Goal: Information Seeking & Learning: Learn about a topic

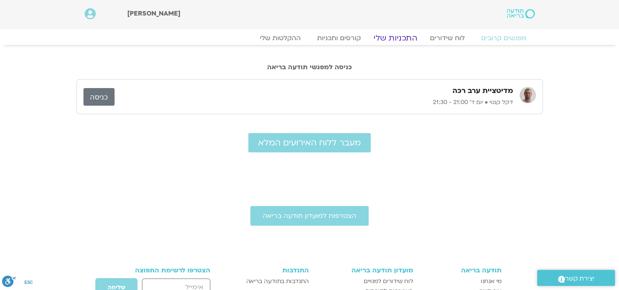
click at [391, 36] on link "התכניות שלי" at bounding box center [395, 38] width 63 height 10
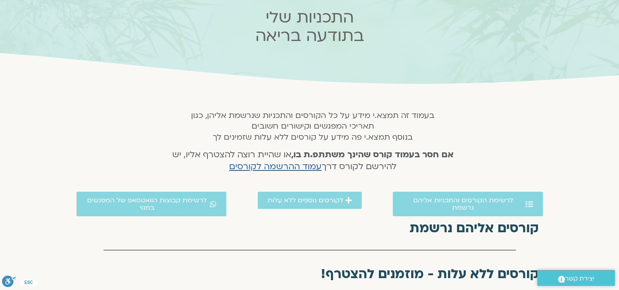
scroll to position [82, 0]
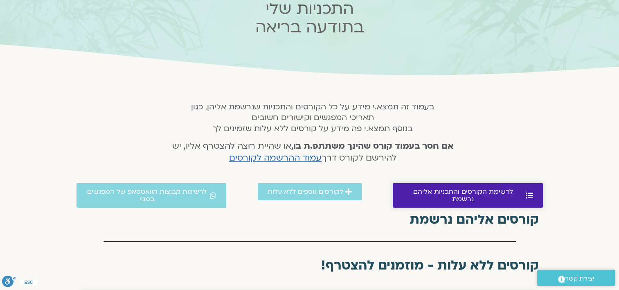
click at [452, 193] on span "לרשימת הקורסים והתכניות אליהם נרשמת" at bounding box center [463, 195] width 121 height 15
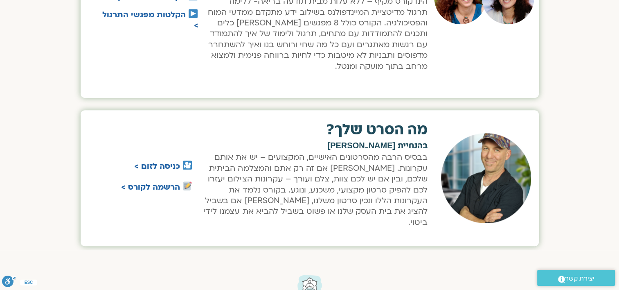
scroll to position [455, 0]
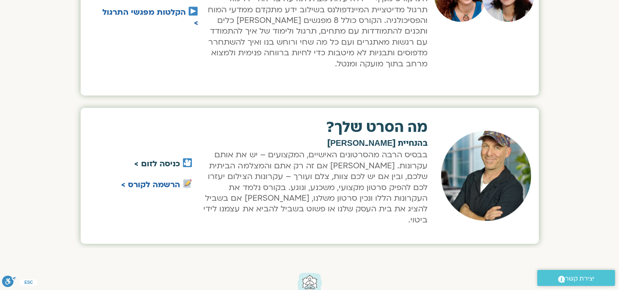
click at [155, 158] on link "כניסה לזום >" at bounding box center [157, 163] width 46 height 11
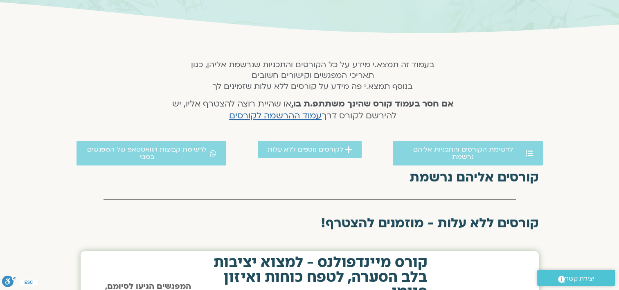
scroll to position [128, 0]
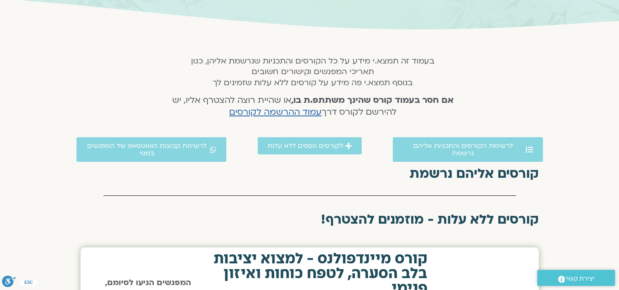
click at [455, 171] on h2 "קורסים אליהם נרשמת" at bounding box center [310, 173] width 458 height 15
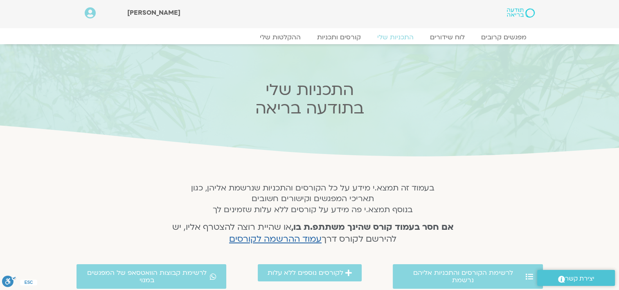
scroll to position [0, 0]
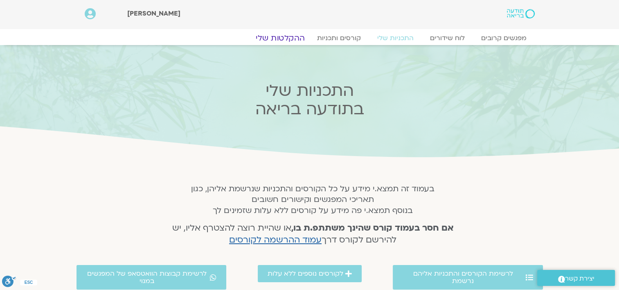
click at [273, 37] on link "ההקלטות שלי" at bounding box center [280, 38] width 69 height 10
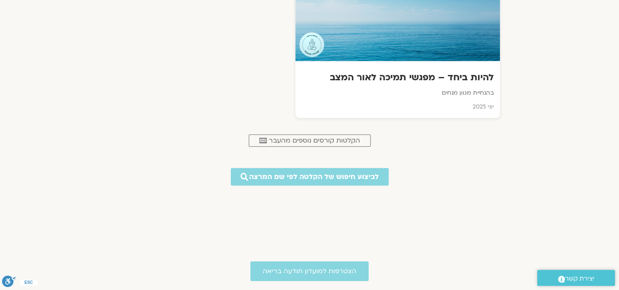
scroll to position [409, 0]
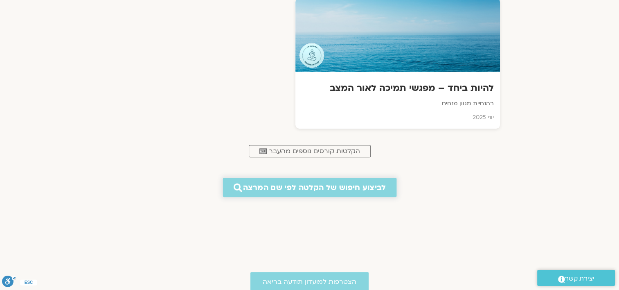
click at [330, 183] on span "לביצוע חיפוש של הקלטה לפי שם המרצה" at bounding box center [314, 187] width 143 height 9
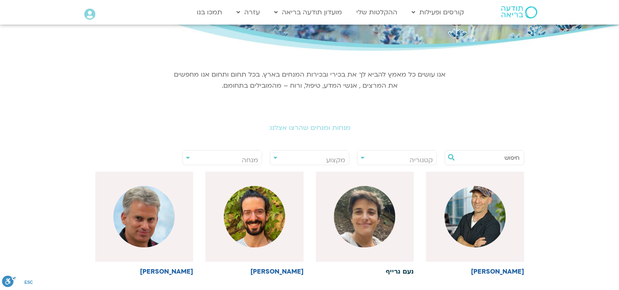
scroll to position [123, 0]
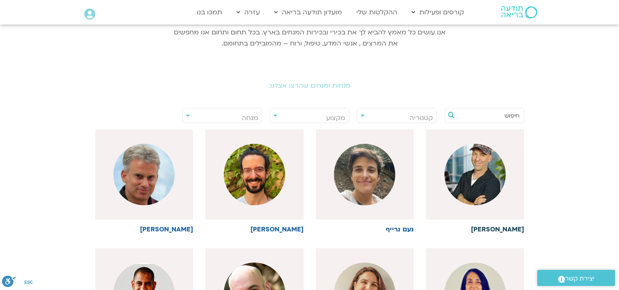
click at [485, 176] on img at bounding box center [474, 174] width 61 height 61
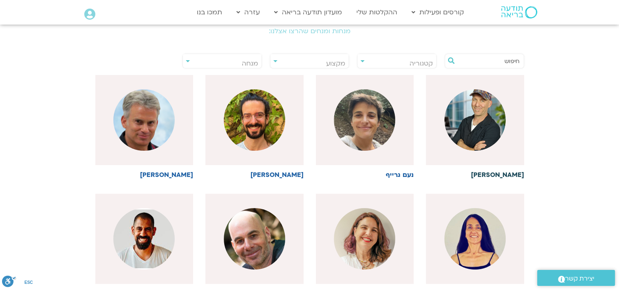
scroll to position [246, 0]
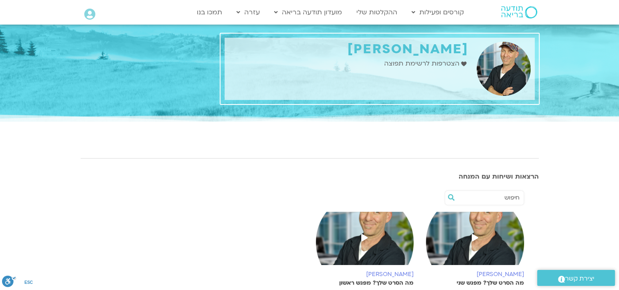
scroll to position [123, 0]
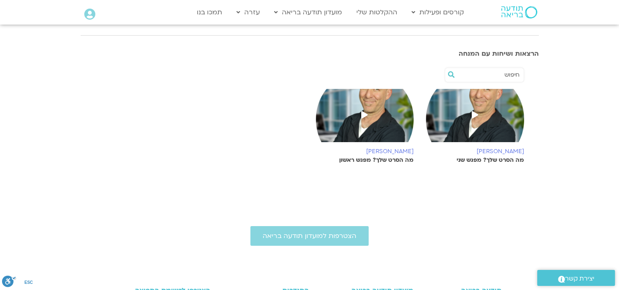
click at [469, 115] on span at bounding box center [475, 115] width 15 height 15
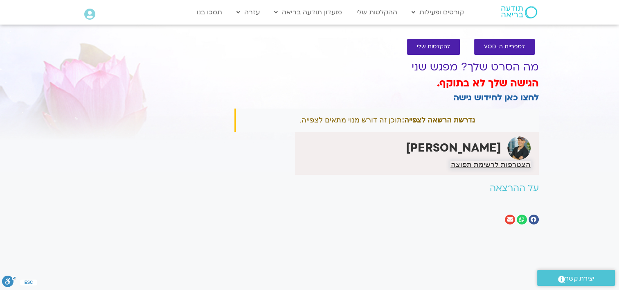
click at [484, 164] on span "הצטרפות לרשימת תפוצה" at bounding box center [491, 164] width 80 height 7
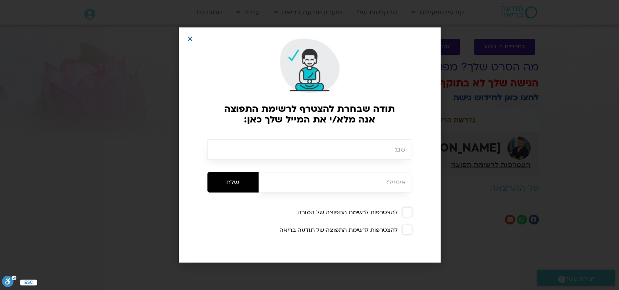
click at [374, 154] on input "text" at bounding box center [309, 149] width 205 height 20
click at [189, 37] on icon "Close" at bounding box center [190, 39] width 6 height 6
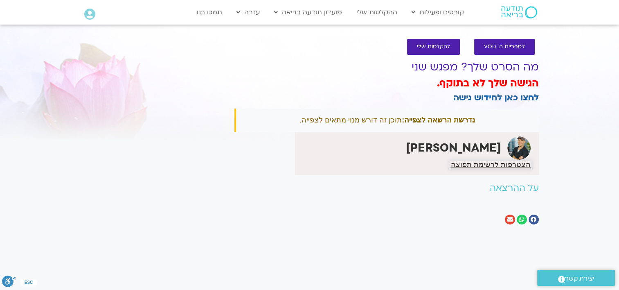
click at [486, 161] on span "הצטרפות לרשימת תפוצה" at bounding box center [491, 164] width 80 height 7
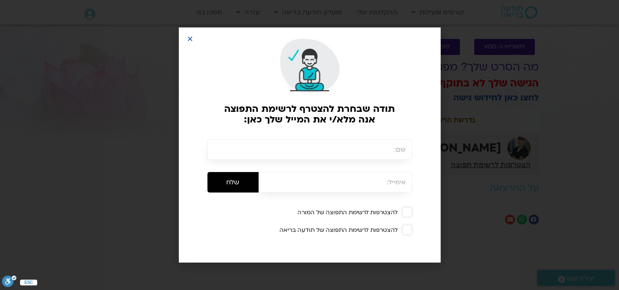
click at [394, 154] on input "text" at bounding box center [309, 149] width 205 height 20
type input "דנה ולסקי"
click at [354, 185] on input "email" at bounding box center [335, 182] width 153 height 20
type input "dana.izik@gmail.com"
click at [405, 213] on span at bounding box center [407, 212] width 10 height 10
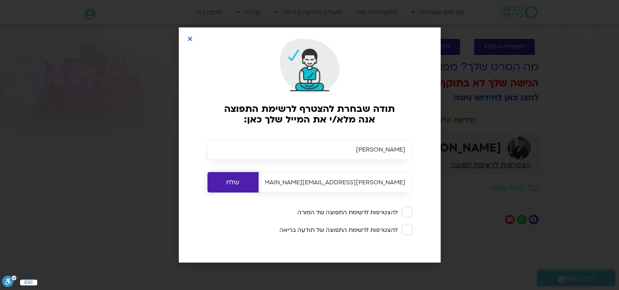
click at [232, 178] on input "שלח" at bounding box center [232, 182] width 51 height 20
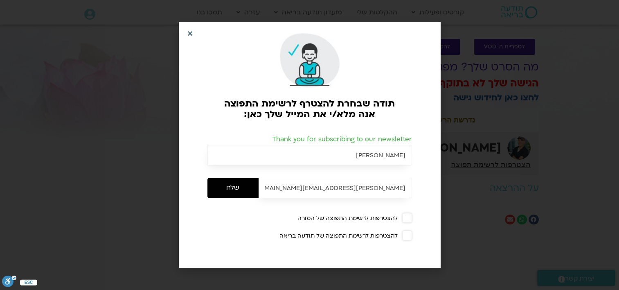
click at [188, 31] on icon "Close" at bounding box center [190, 33] width 6 height 6
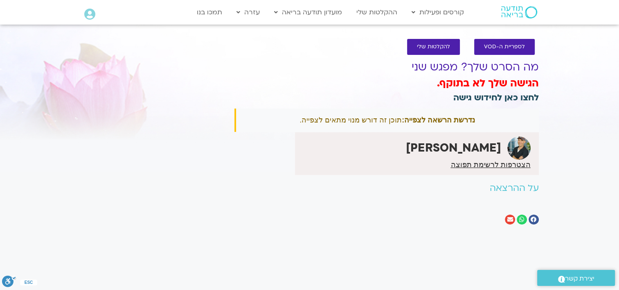
click at [496, 92] on link "לחצו כאן לחידוש גישה" at bounding box center [496, 98] width 86 height 12
click at [499, 98] on link "לחצו כאן לחידוש גישה" at bounding box center [496, 98] width 86 height 12
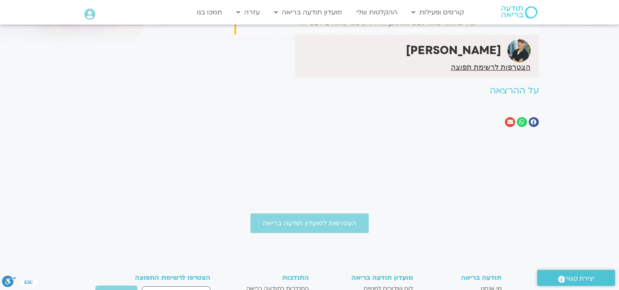
scroll to position [93, 0]
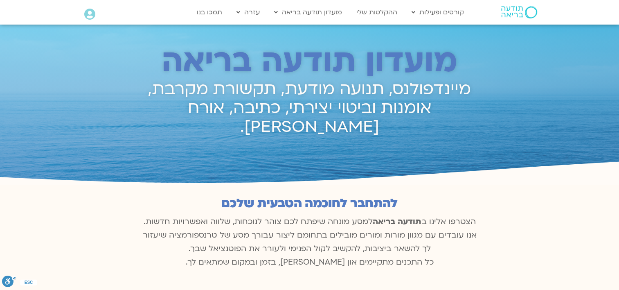
scroll to position [395, 0]
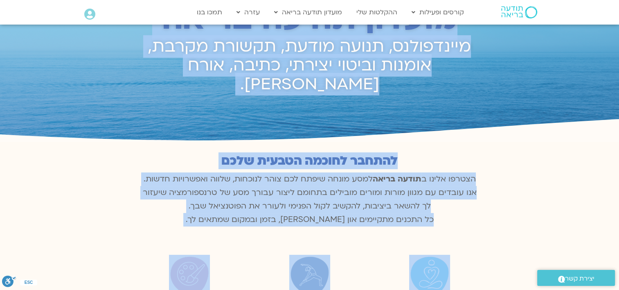
scroll to position [0, 0]
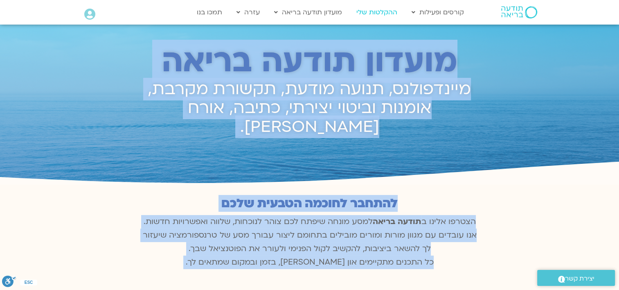
click at [385, 7] on link "ההקלטות שלי" at bounding box center [376, 13] width 49 height 16
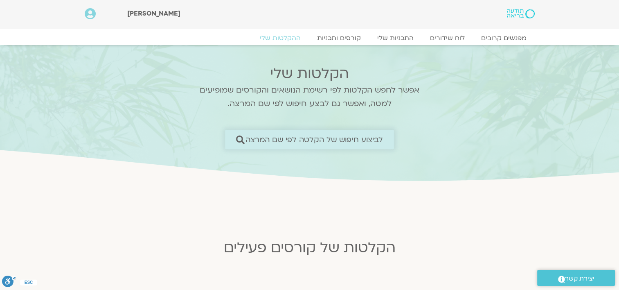
click at [313, 134] on link "לביצוע חיפוש של הקלטה לפי שם המרצה" at bounding box center [309, 139] width 169 height 19
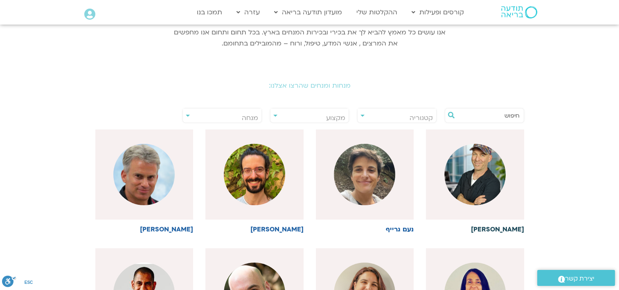
click at [478, 176] on img at bounding box center [474, 174] width 61 height 61
click at [485, 228] on h6 "[PERSON_NAME]" at bounding box center [475, 229] width 98 height 7
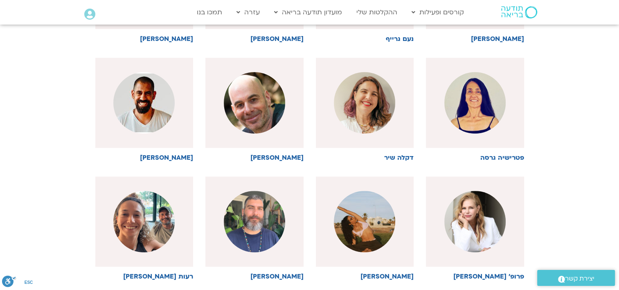
scroll to position [327, 0]
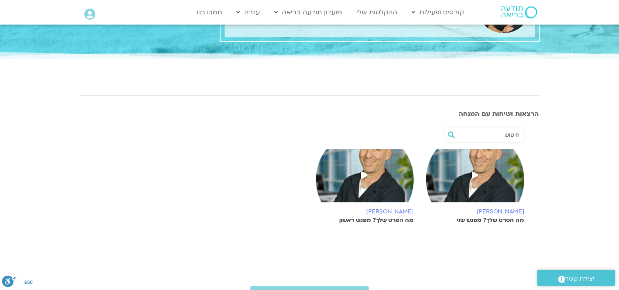
scroll to position [123, 0]
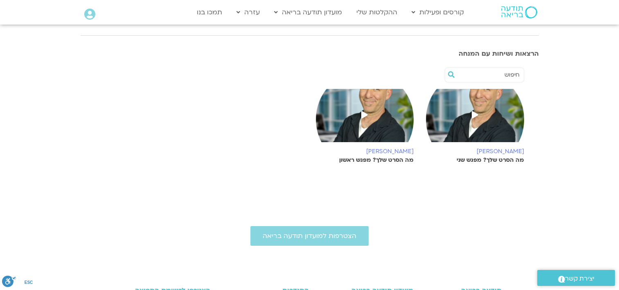
click at [478, 111] on span at bounding box center [475, 115] width 15 height 15
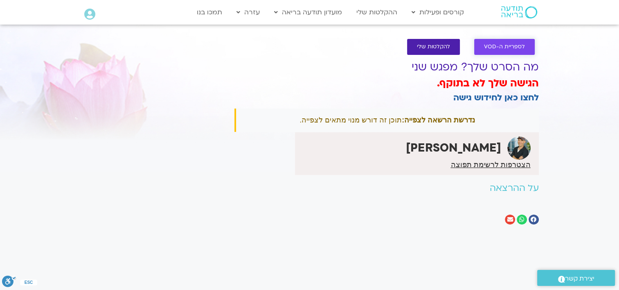
click at [494, 48] on span "לספריית ה-VOD" at bounding box center [504, 47] width 41 height 6
click at [511, 43] on link "לספריית ה-VOD" at bounding box center [504, 47] width 61 height 16
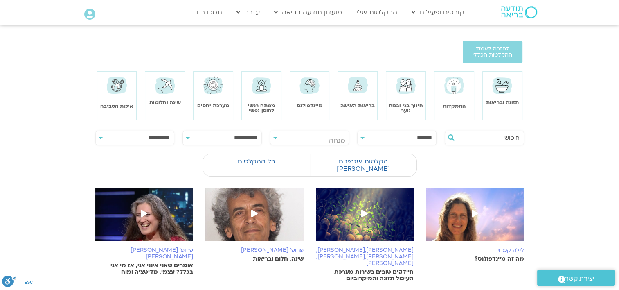
scroll to position [327, 0]
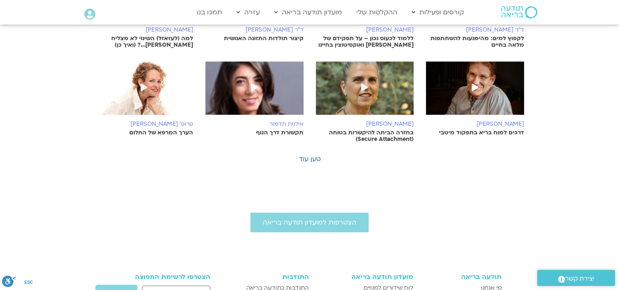
click at [162, 77] on img at bounding box center [144, 91] width 98 height 61
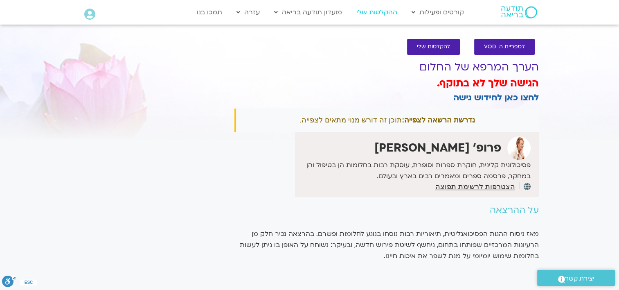
click at [377, 12] on link "ההקלטות שלי" at bounding box center [376, 13] width 49 height 16
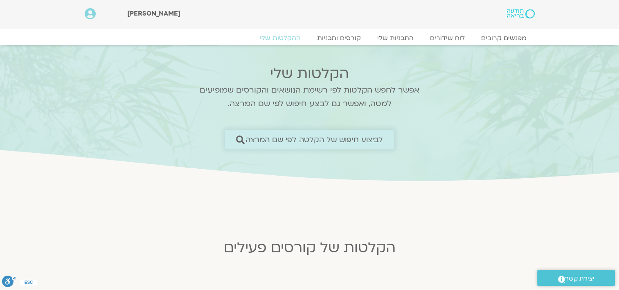
click at [305, 134] on link "לביצוע חיפוש של הקלטה לפי שם המרצה" at bounding box center [309, 139] width 169 height 19
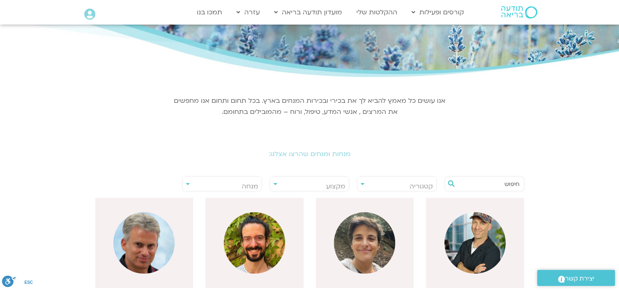
scroll to position [123, 0]
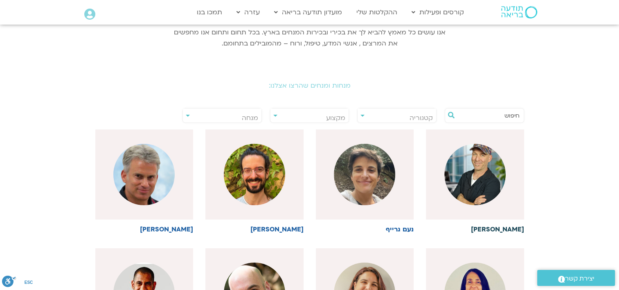
click at [458, 158] on img at bounding box center [474, 174] width 61 height 61
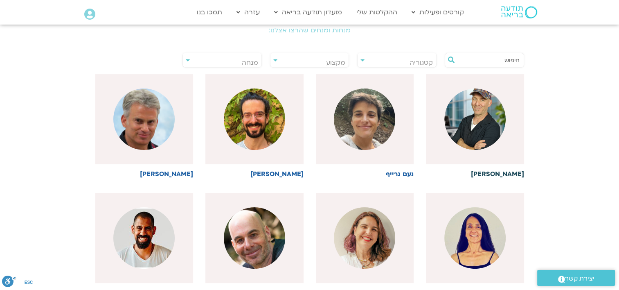
scroll to position [246, 0]
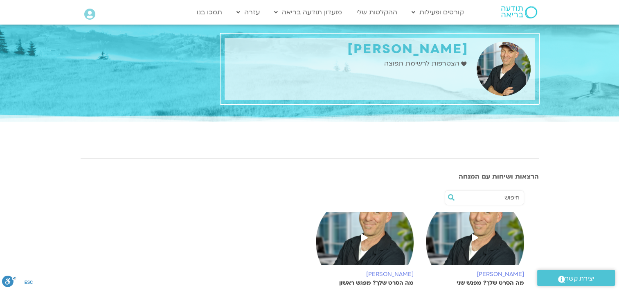
scroll to position [123, 0]
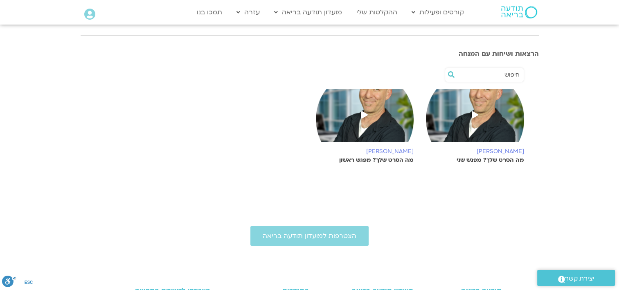
click at [471, 110] on span at bounding box center [475, 115] width 15 height 15
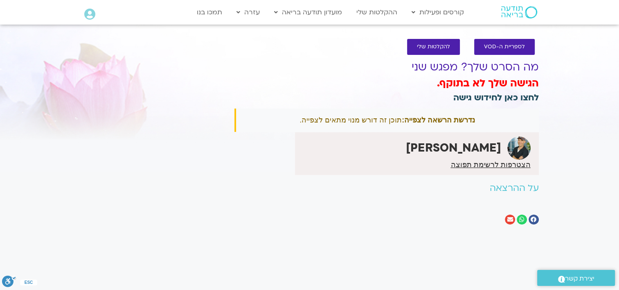
click at [486, 97] on link "לחצו כאן לחידוש גישה" at bounding box center [496, 98] width 86 height 12
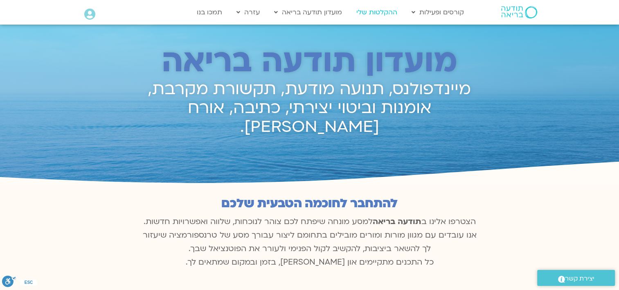
click at [380, 9] on link "ההקלטות שלי" at bounding box center [376, 13] width 49 height 16
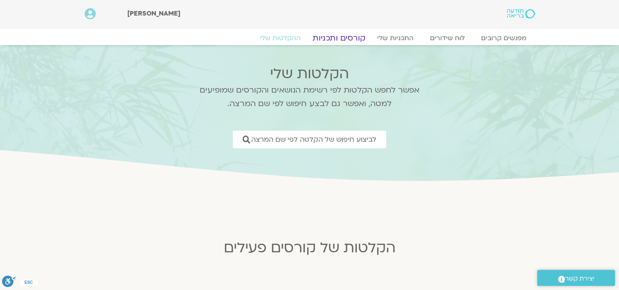
click at [356, 38] on link "קורסים ותכניות" at bounding box center [339, 38] width 72 height 10
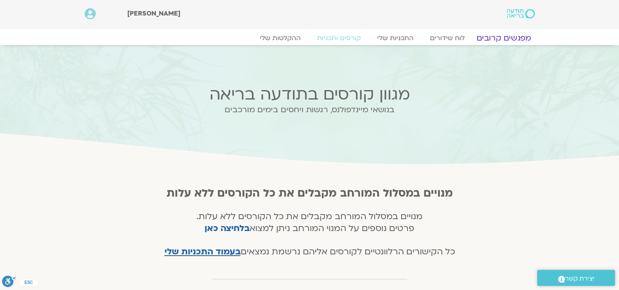
click at [506, 37] on link "מפגשים קרובים" at bounding box center [504, 38] width 74 height 10
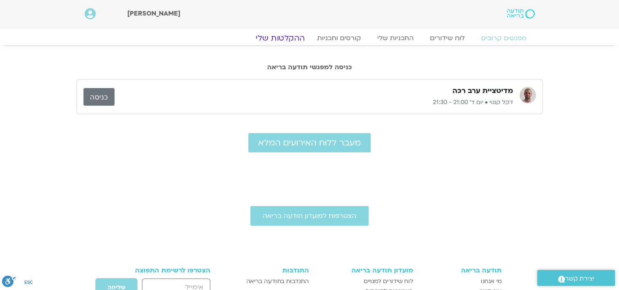
click at [290, 38] on link "ההקלטות שלי" at bounding box center [280, 38] width 69 height 10
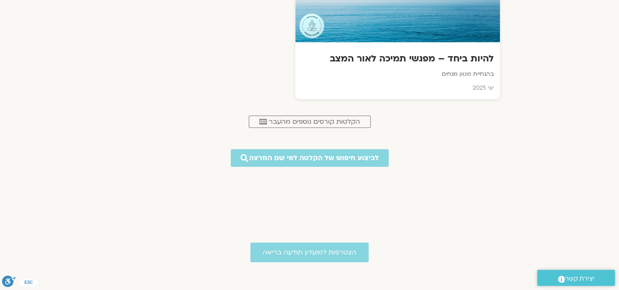
scroll to position [422, 0]
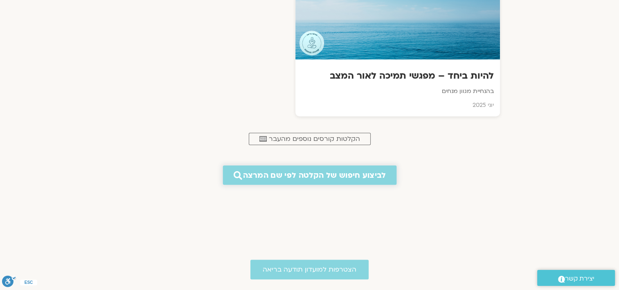
click at [326, 178] on span "לביצוע חיפוש של הקלטה לפי שם המרצה" at bounding box center [314, 175] width 143 height 9
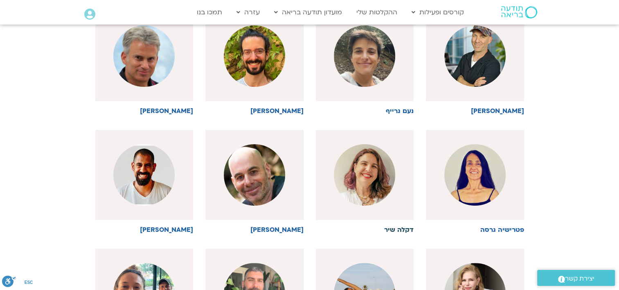
scroll to position [120, 0]
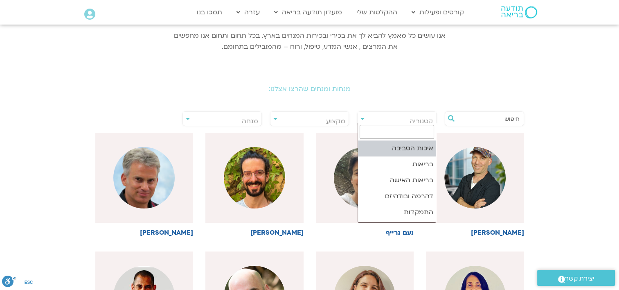
click at [365, 118] on span "קטגוריה" at bounding box center [397, 121] width 79 height 19
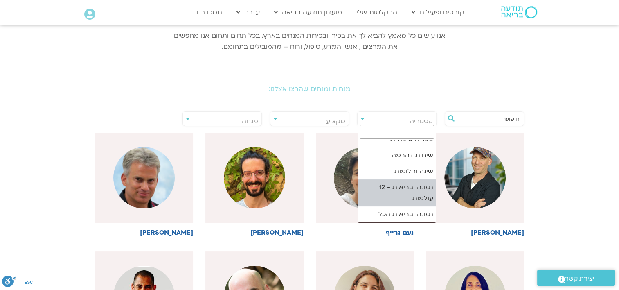
scroll to position [169, 0]
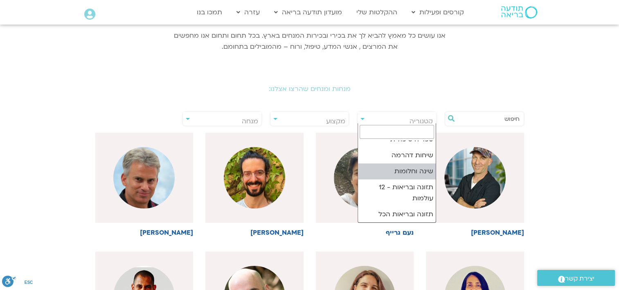
click at [300, 118] on span "מקצוע" at bounding box center [310, 121] width 79 height 19
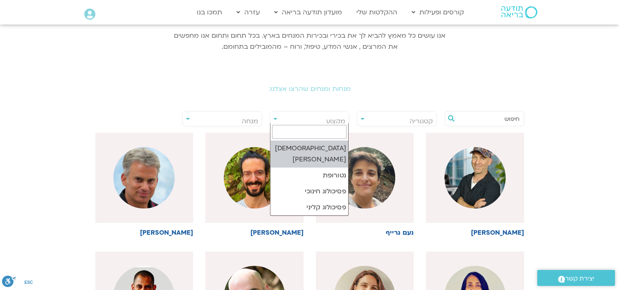
click at [244, 119] on span "מנחה" at bounding box center [250, 121] width 16 height 9
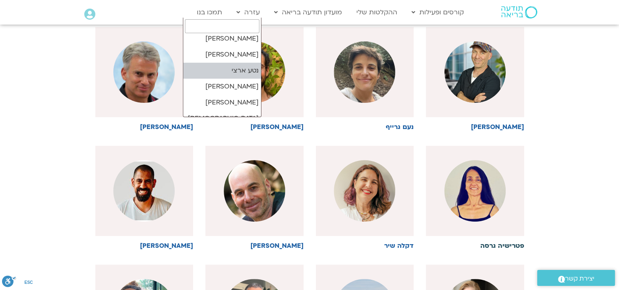
scroll to position [201, 0]
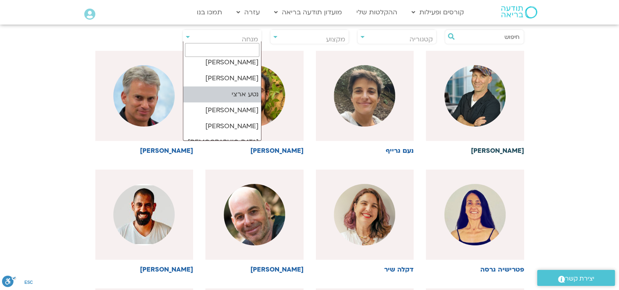
click at [481, 152] on h6 "ג'יוואן ארי בוסתן" at bounding box center [475, 150] width 98 height 7
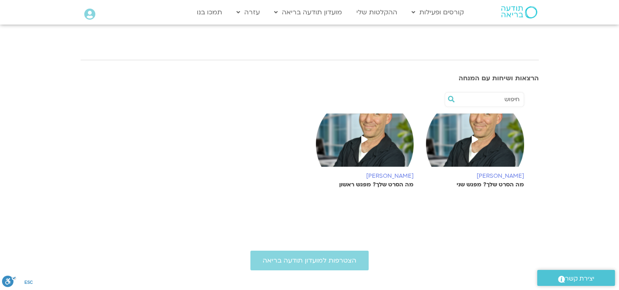
scroll to position [41, 0]
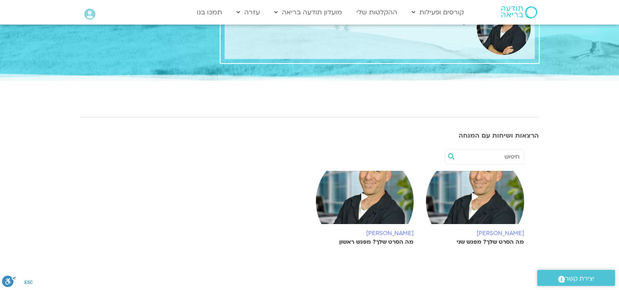
click at [474, 197] on icon at bounding box center [475, 196] width 7 height 7
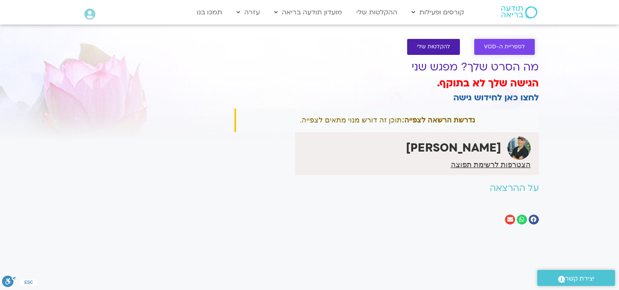
click at [498, 41] on link "לספריית ה-VOD" at bounding box center [504, 47] width 61 height 16
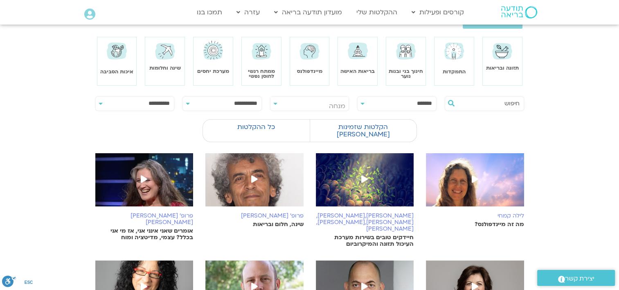
scroll to position [41, 0]
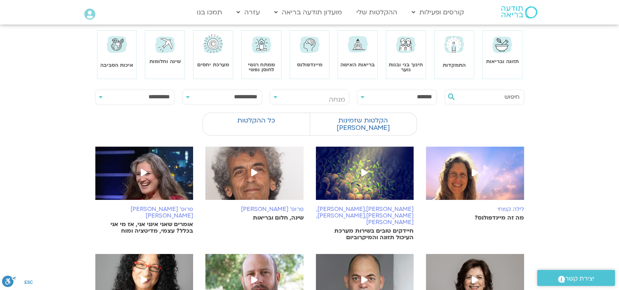
click at [275, 99] on span "מנחה" at bounding box center [310, 99] width 79 height 19
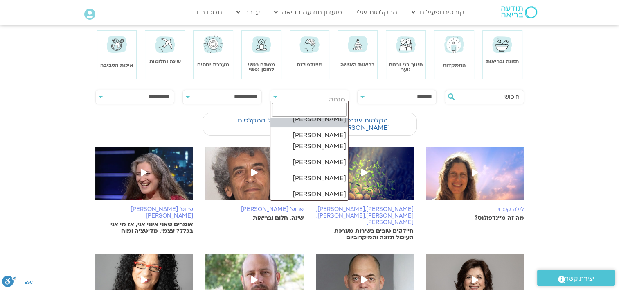
scroll to position [1514, 0]
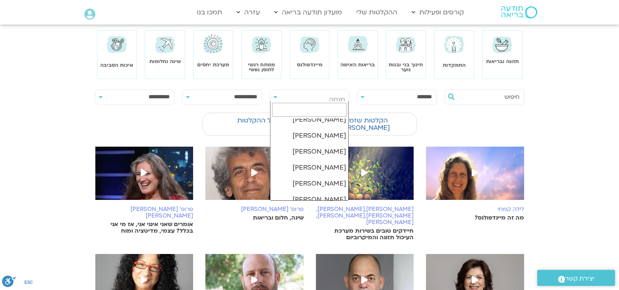
select select "******"
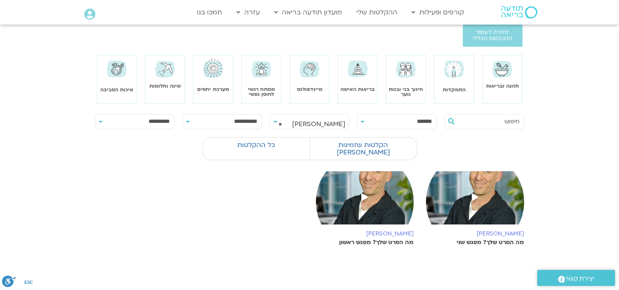
scroll to position [0, 0]
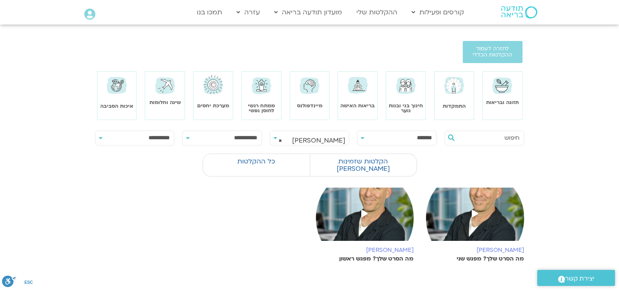
click at [465, 138] on input "text" at bounding box center [489, 138] width 62 height 14
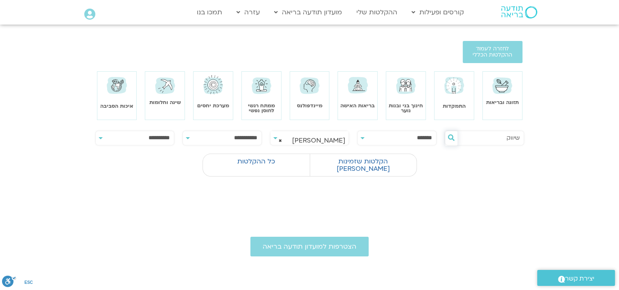
click at [452, 138] on icon at bounding box center [451, 137] width 7 height 7
drag, startPoint x: 497, startPoint y: 142, endPoint x: 543, endPoint y: 149, distance: 46.9
click at [541, 149] on div "**********" at bounding box center [310, 157] width 467 height 67
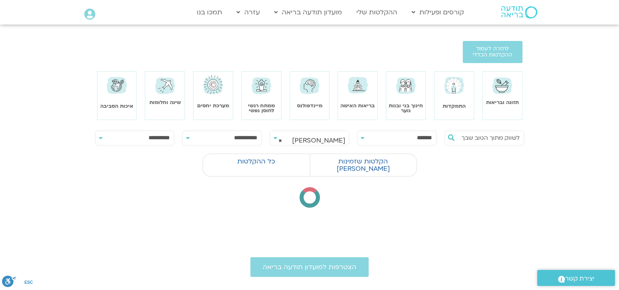
type input "לשווק מתוך הטוב שבך"
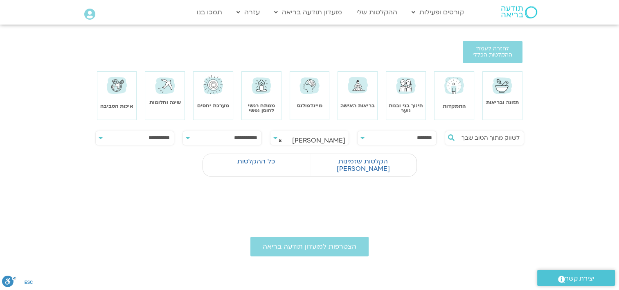
click at [276, 136] on div "**********" at bounding box center [309, 138] width 79 height 15
click at [275, 138] on div "**********" at bounding box center [309, 138] width 79 height 15
click at [304, 135] on span "× ג'יוואן ארי בוסתן" at bounding box center [310, 140] width 79 height 19
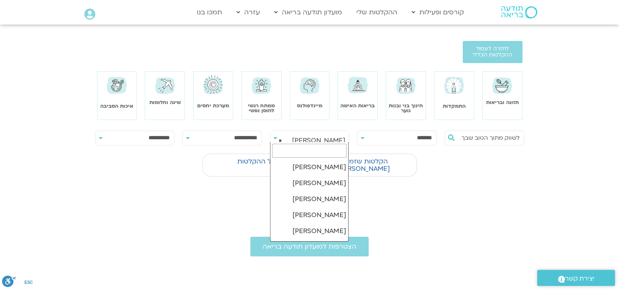
scroll to position [9175, 0]
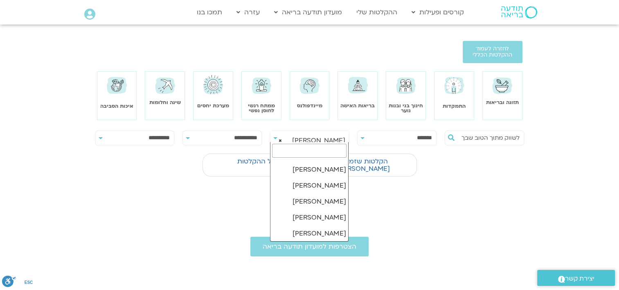
select select "******"
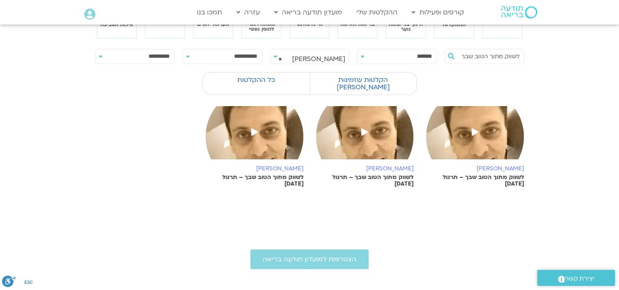
scroll to position [82, 0]
click at [254, 128] on icon at bounding box center [254, 131] width 7 height 7
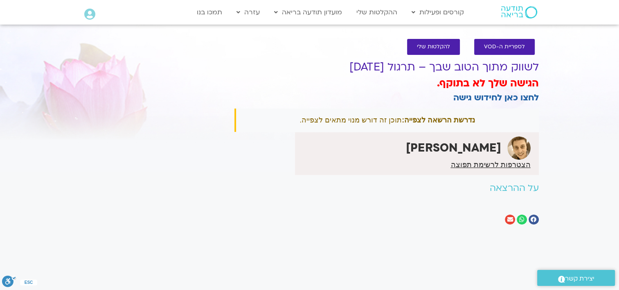
click at [517, 189] on h2 "על ההרצאה" at bounding box center [387, 188] width 304 height 10
